Goal: Task Accomplishment & Management: Manage account settings

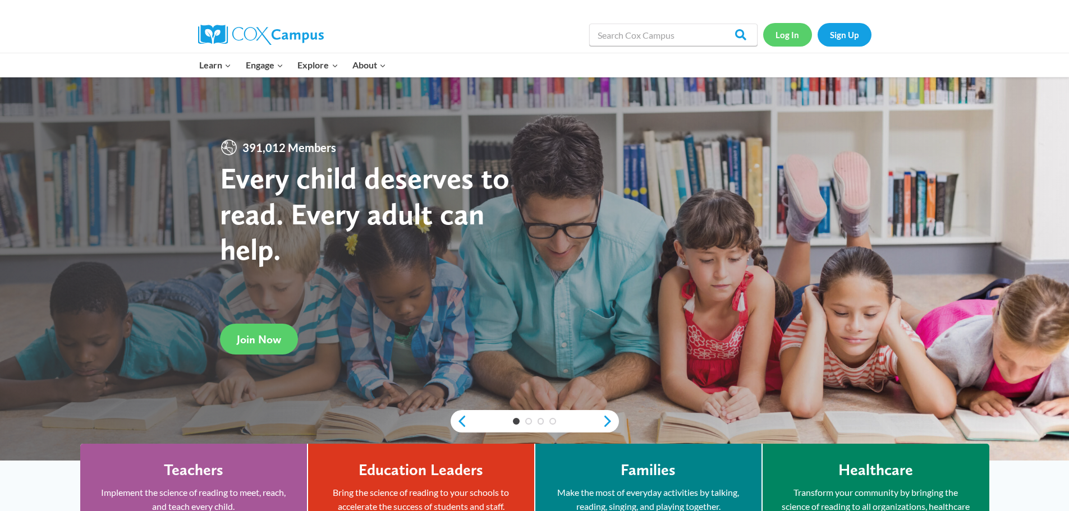
click at [771, 31] on link "Log In" at bounding box center [787, 34] width 49 height 23
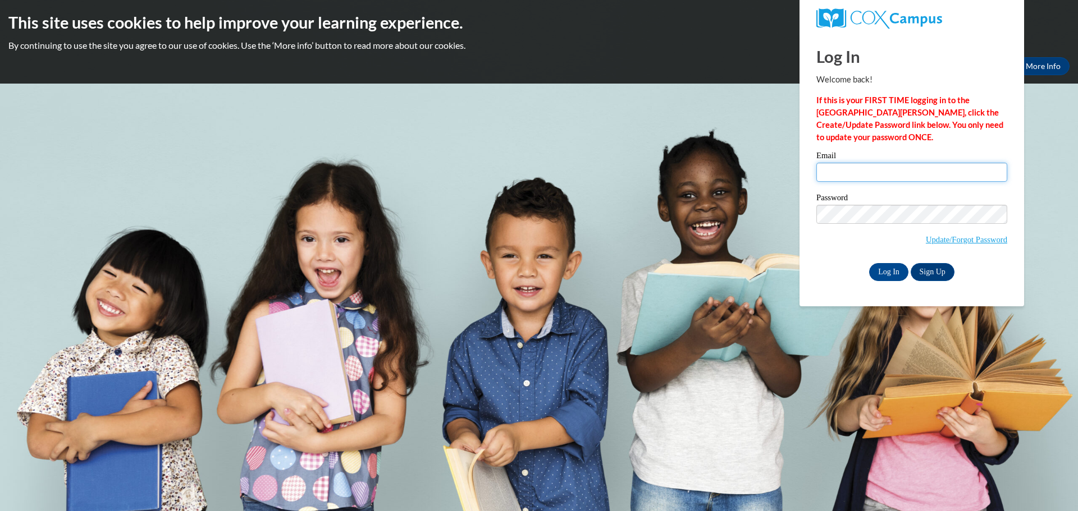
click at [925, 176] on input "Email" at bounding box center [911, 172] width 191 height 19
type input "rubygriffin2419@yahoo.com"
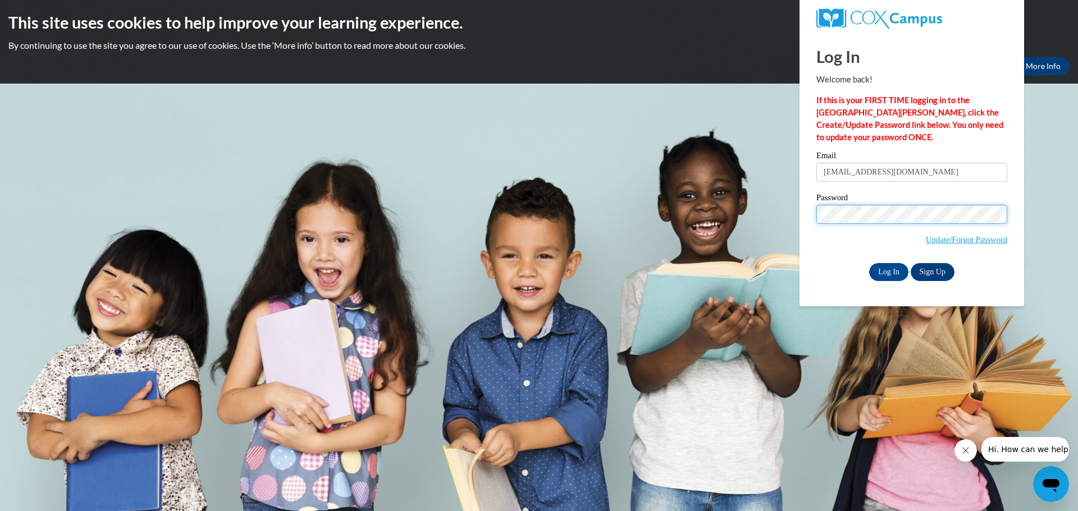
click at [869, 263] on input "Log In" at bounding box center [888, 272] width 39 height 18
click at [898, 268] on input "Log In" at bounding box center [888, 272] width 39 height 18
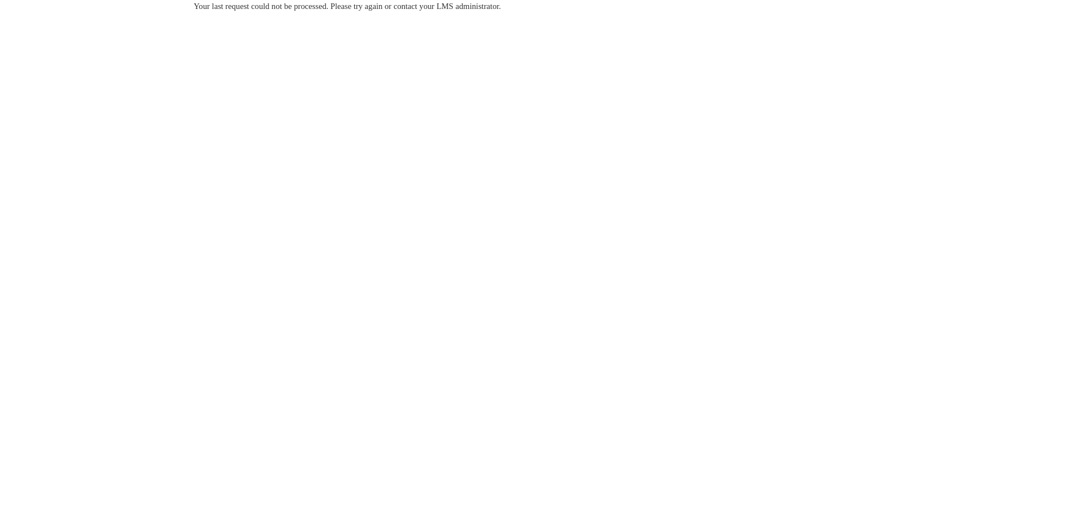
click at [893, 259] on body "Your last request could not be processed. Please try again or contact your LMS …" at bounding box center [539, 255] width 1078 height 511
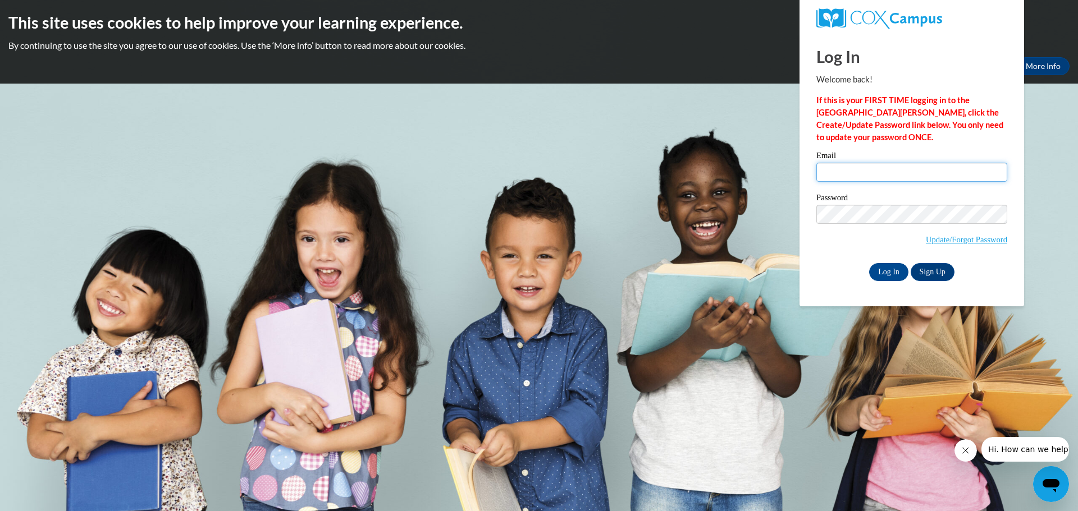
click at [976, 179] on input "Email" at bounding box center [911, 172] width 191 height 19
type input "[EMAIL_ADDRESS][DOMAIN_NAME]"
click at [869, 263] on input "Log In" at bounding box center [888, 272] width 39 height 18
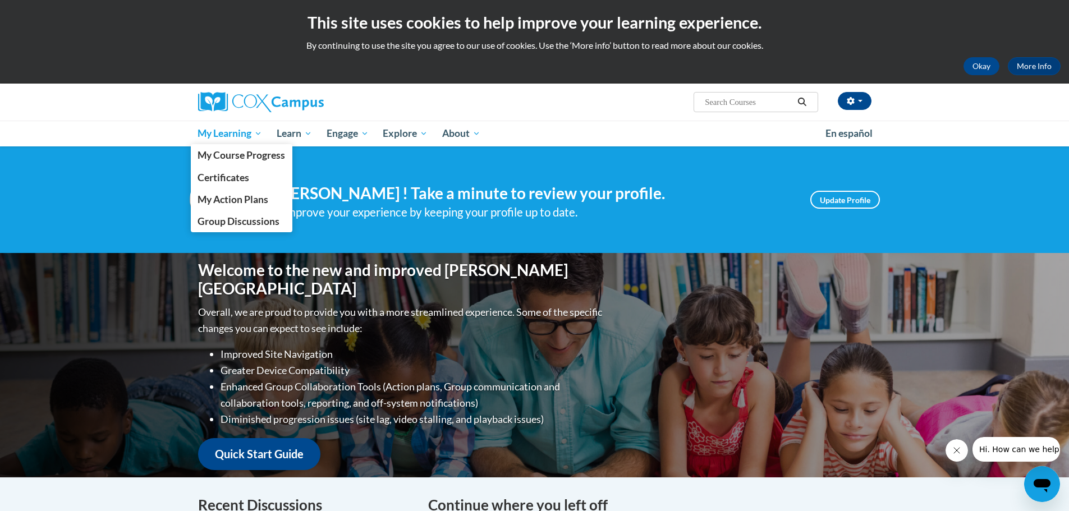
click at [222, 136] on span "My Learning" at bounding box center [230, 133] width 65 height 13
click at [241, 139] on span "My Learning" at bounding box center [230, 133] width 65 height 13
click at [235, 179] on span "Certificates" at bounding box center [224, 178] width 52 height 12
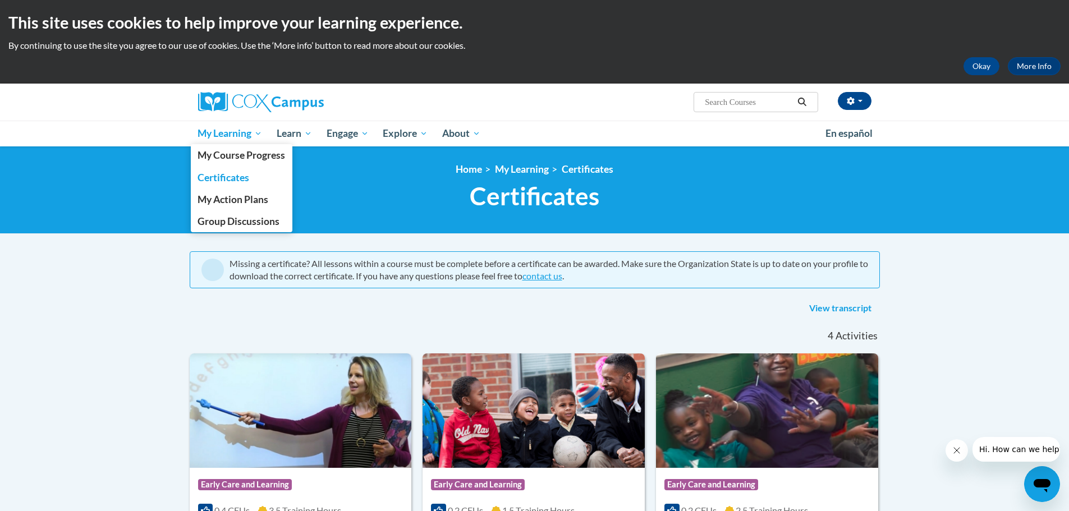
click at [231, 130] on span "My Learning" at bounding box center [230, 133] width 65 height 13
click at [221, 193] on link "My Action Plans" at bounding box center [242, 200] width 102 height 22
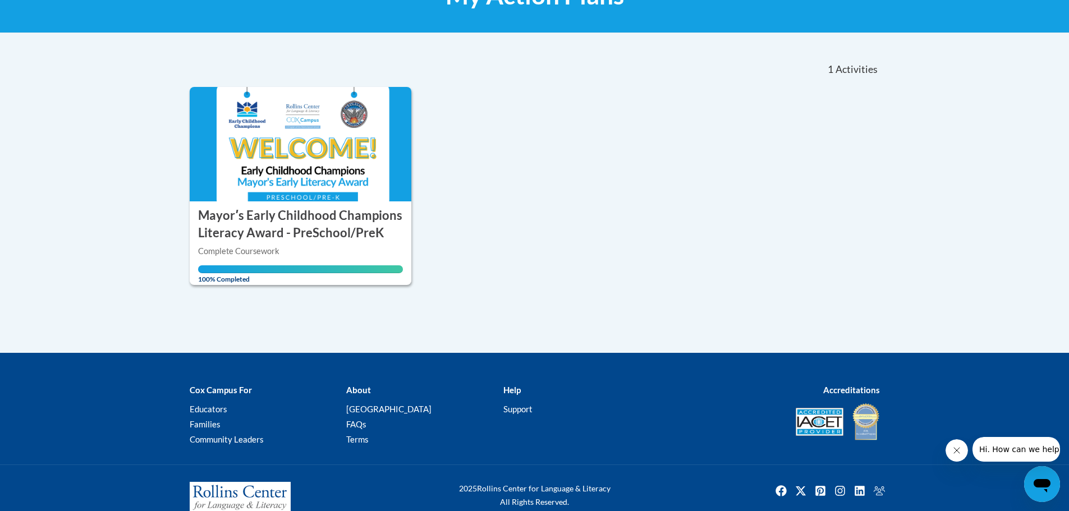
scroll to position [228, 0]
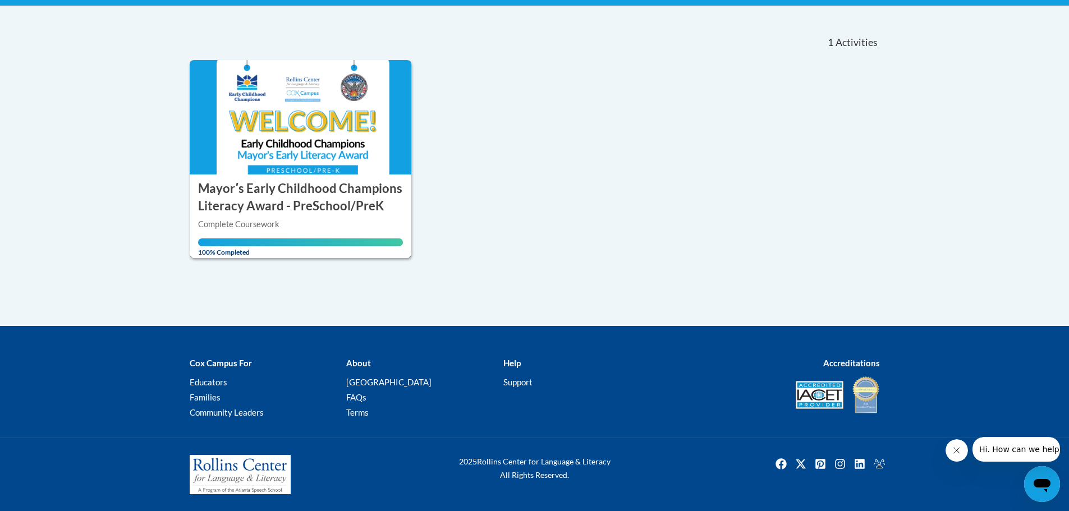
click at [328, 158] on img at bounding box center [301, 117] width 222 height 115
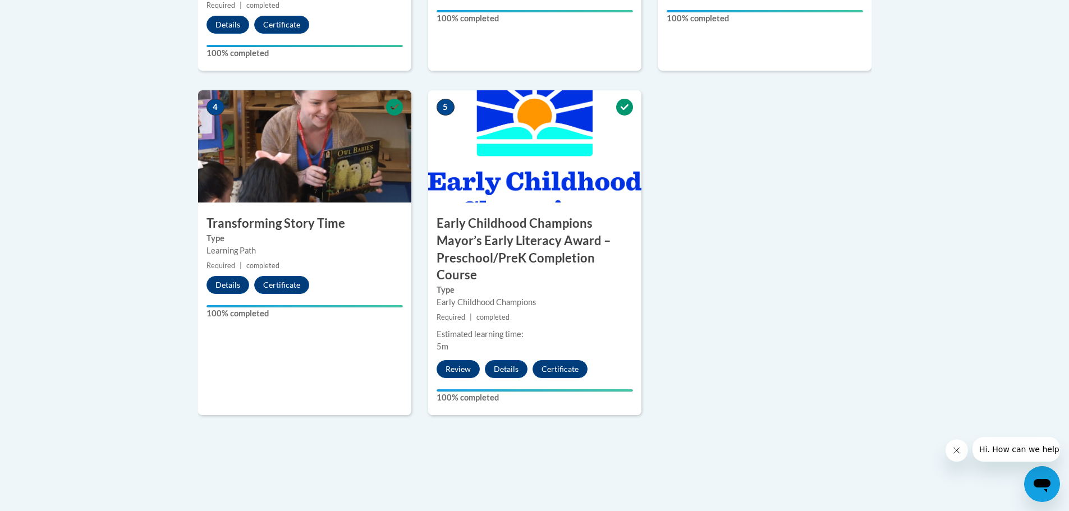
scroll to position [730, 0]
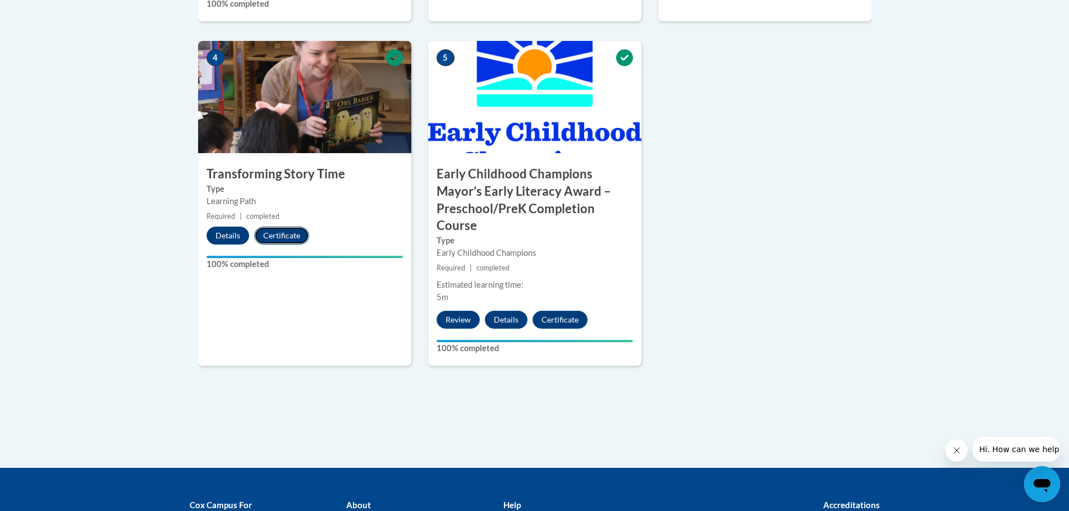
click at [282, 232] on button "Certificate" at bounding box center [281, 236] width 55 height 18
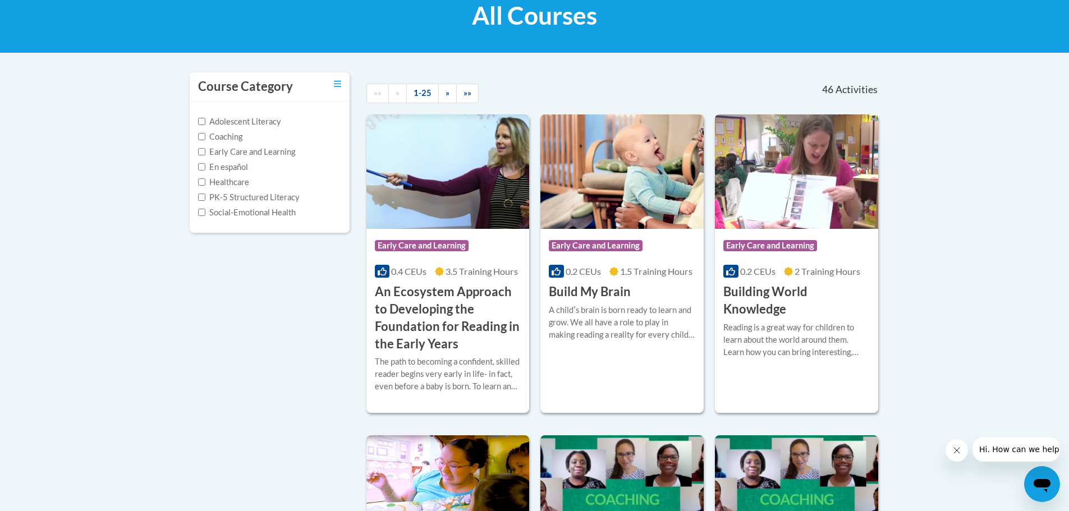
scroll to position [56, 0]
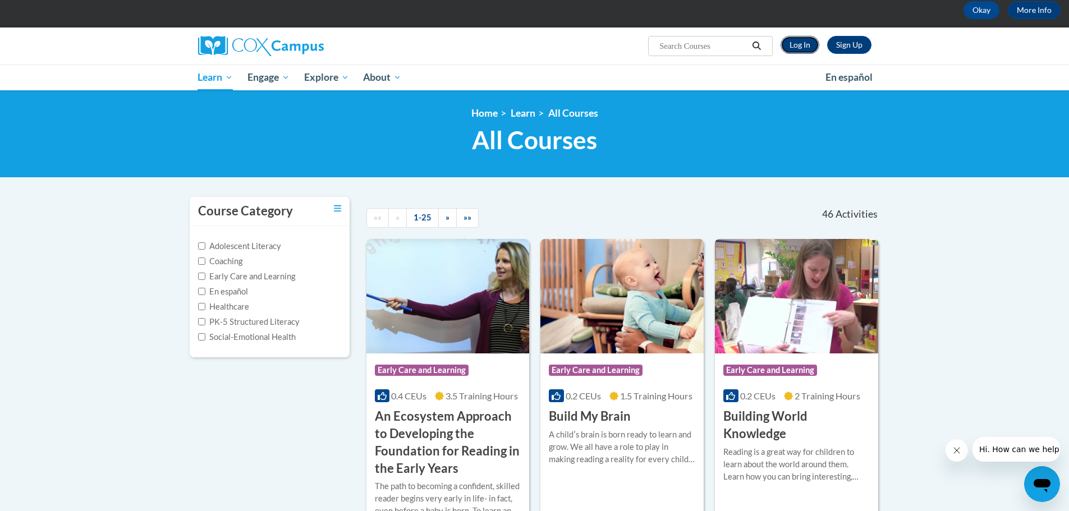
click at [800, 42] on link "Log In" at bounding box center [800, 45] width 39 height 18
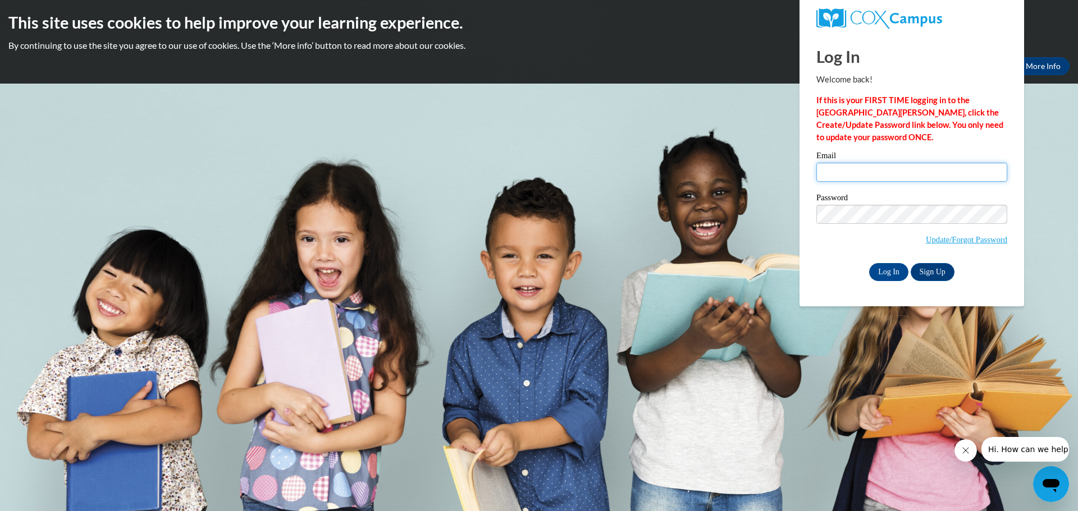
click at [891, 164] on input "Email" at bounding box center [911, 172] width 191 height 19
type input "rubygriffin2419@yahoo.com"
click at [869, 263] on input "Log In" at bounding box center [888, 272] width 39 height 18
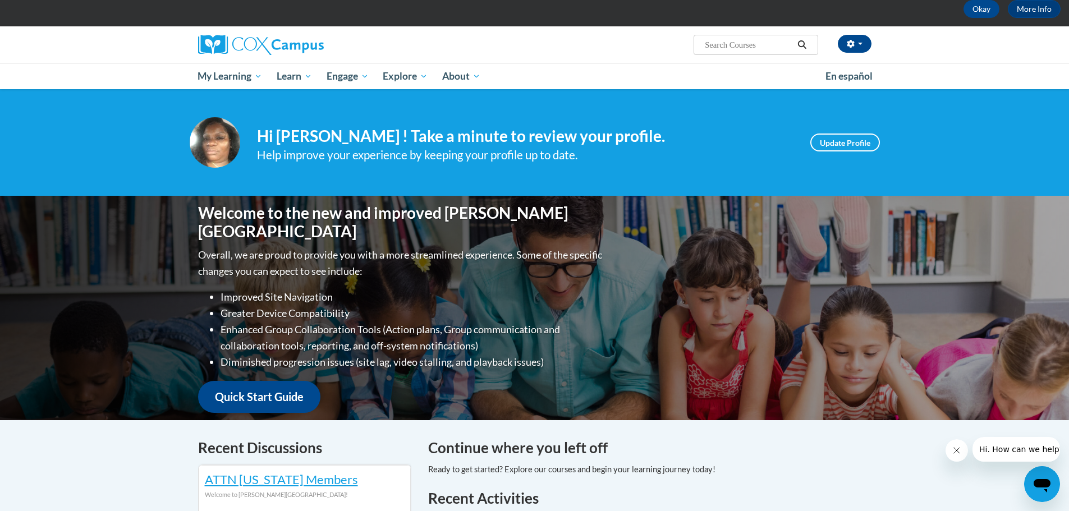
scroll to position [56, 0]
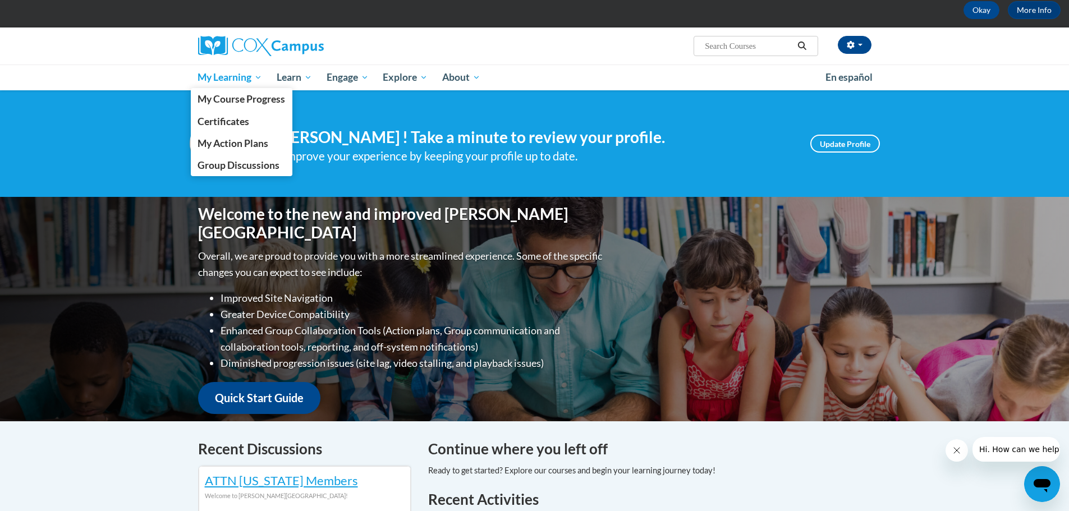
click at [236, 79] on span "My Learning" at bounding box center [230, 77] width 65 height 13
click at [234, 134] on link "My Action Plans" at bounding box center [242, 143] width 102 height 22
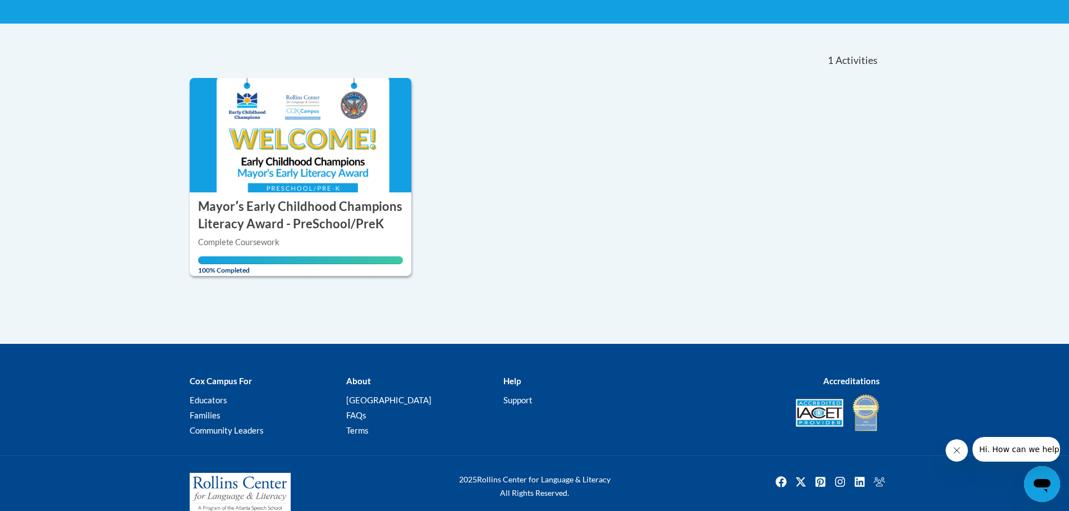
scroll to position [228, 0]
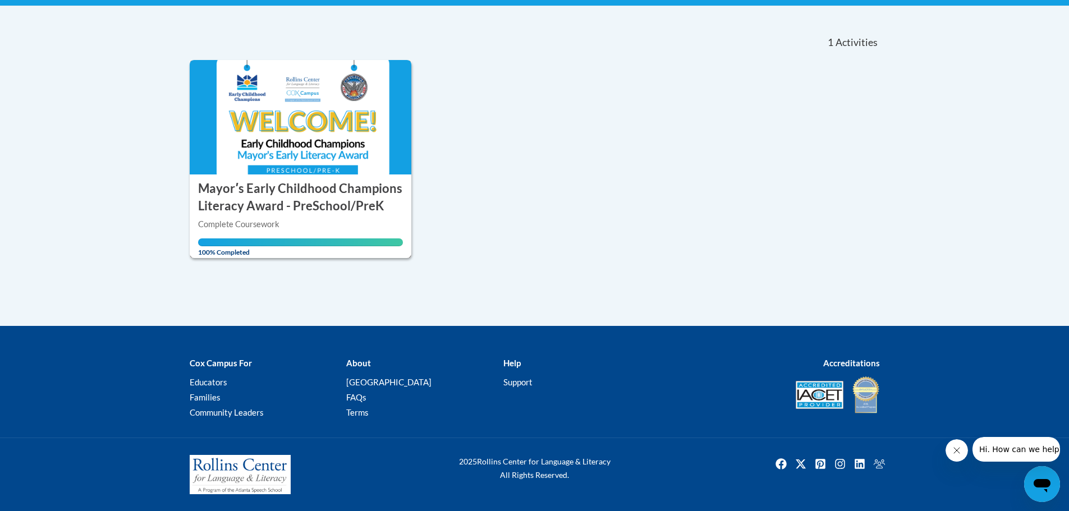
click at [264, 221] on div "Complete Coursework" at bounding box center [300, 224] width 205 height 12
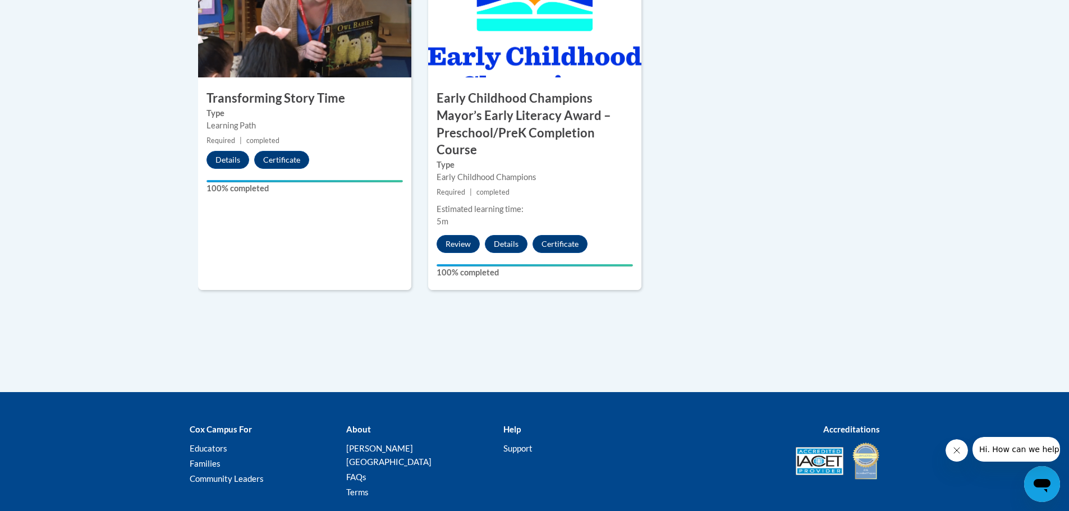
scroll to position [786, 0]
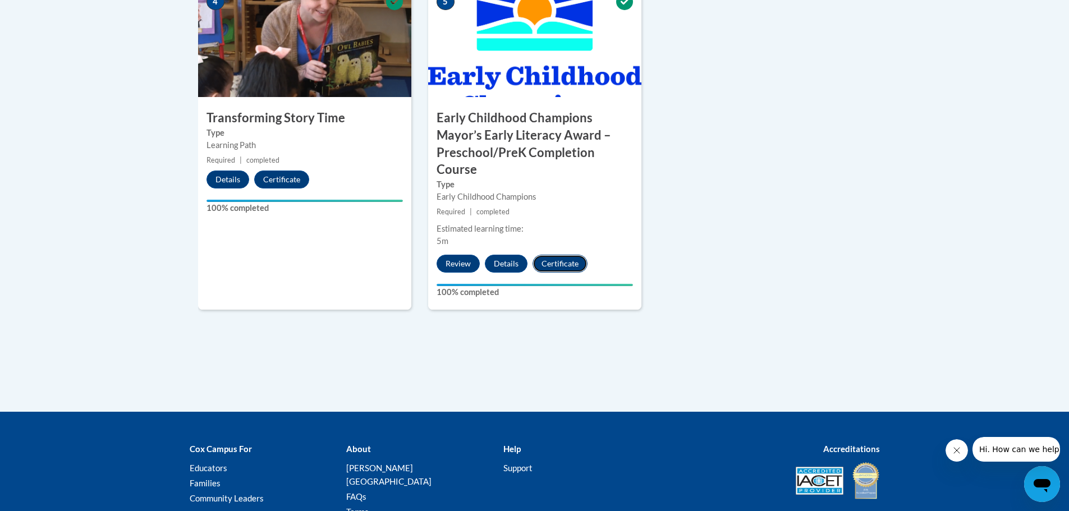
click at [541, 264] on button "Certificate" at bounding box center [560, 264] width 55 height 18
